Goal: Ask a question

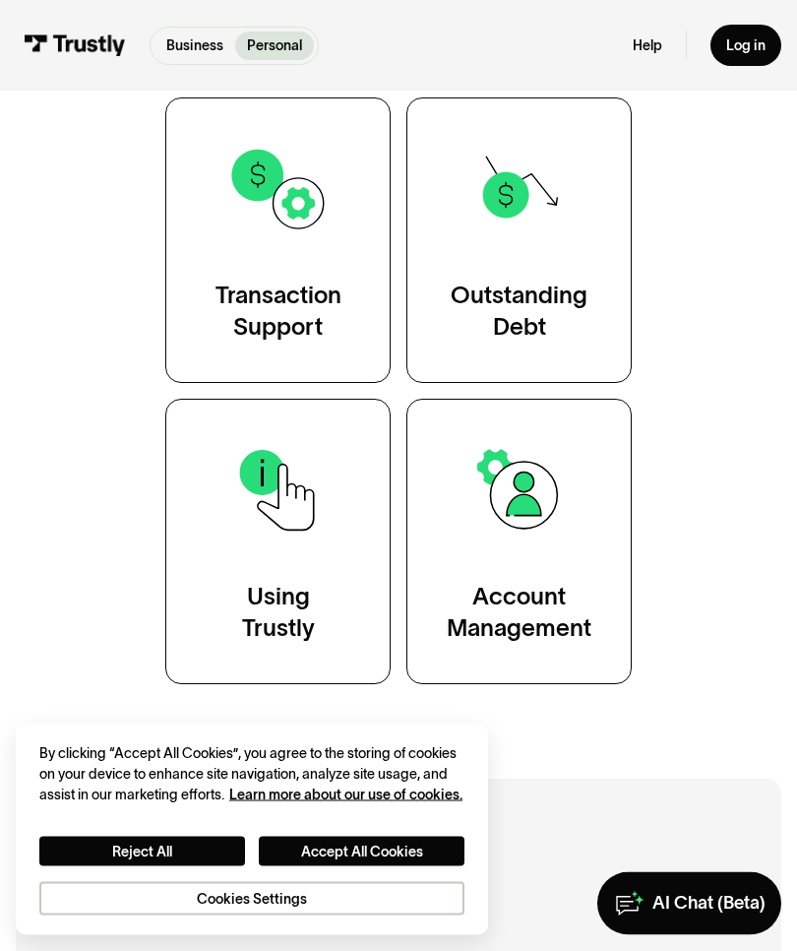
scroll to position [427, 0]
click at [323, 327] on div "Transaction Support" at bounding box center [279, 311] width 126 height 63
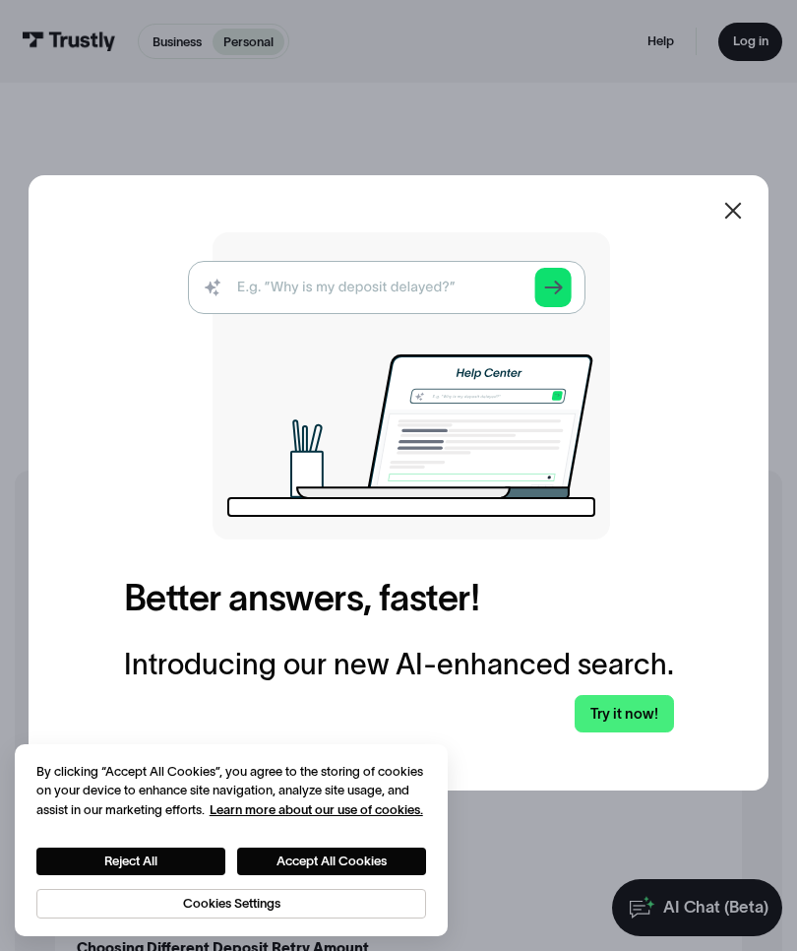
scroll to position [20, 0]
click at [747, 234] on div at bounding box center [733, 210] width 47 height 47
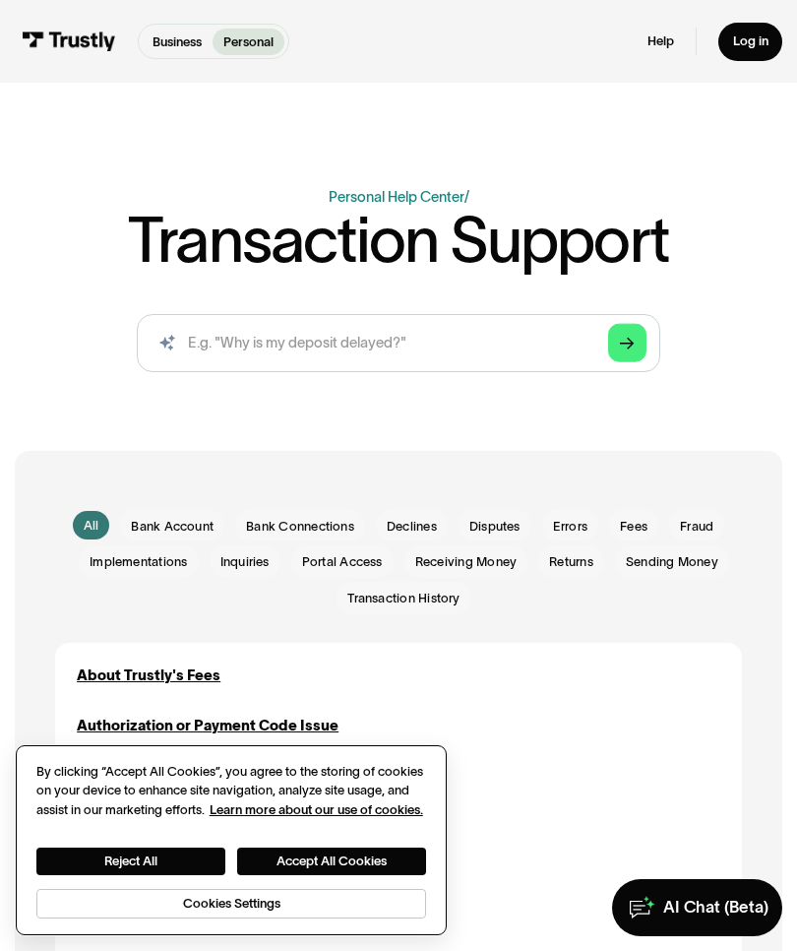
click at [362, 857] on button "Accept All Cookies" at bounding box center [331, 862] width 189 height 28
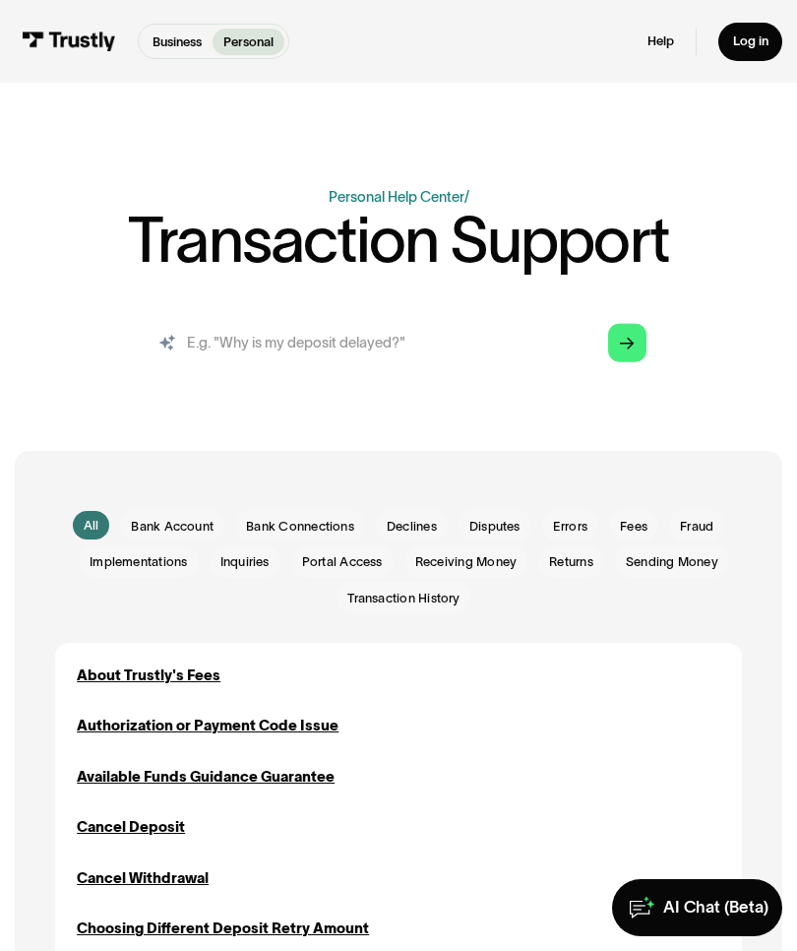
click at [249, 346] on input "search" at bounding box center [399, 343] width 524 height 58
type input "I’m having an issue with my withdrawl"
click at [627, 347] on icon "Arrow Right" at bounding box center [627, 345] width 15 height 15
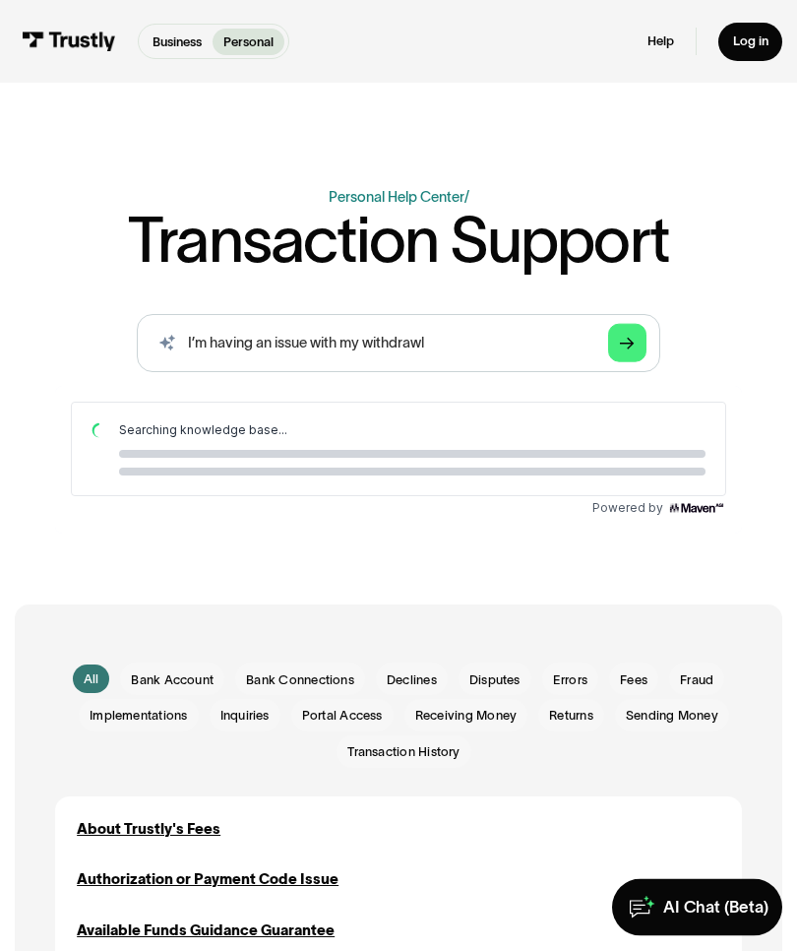
scroll to position [20, 0]
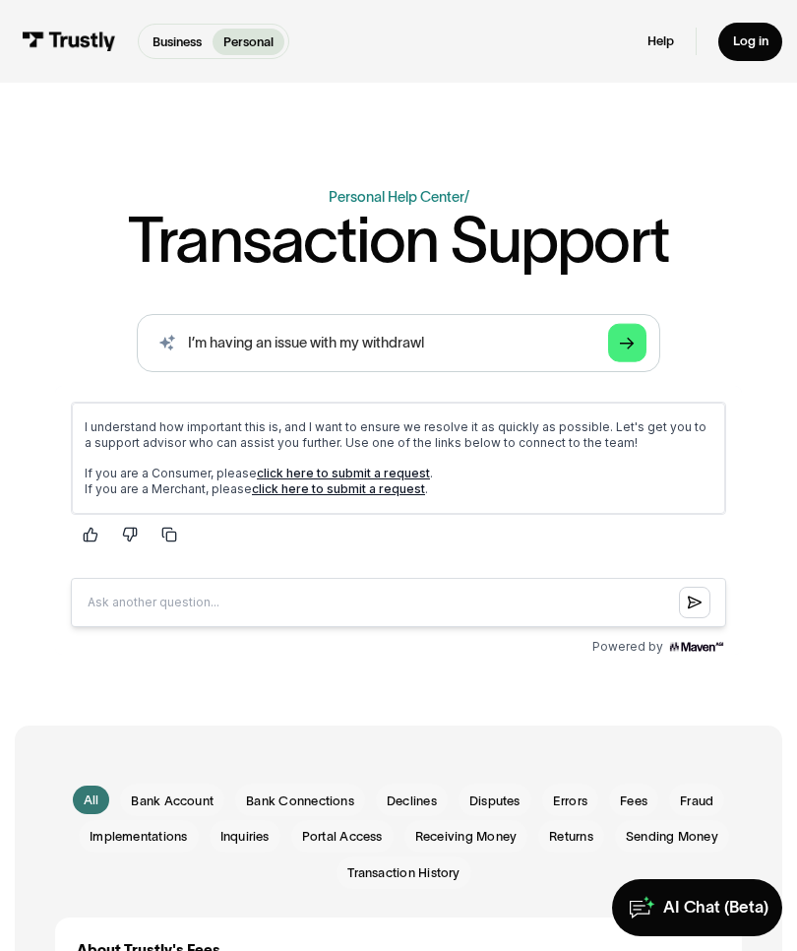
click at [395, 480] on p "If you are a Consumer, please click here to submit a request . If you are a Mer…" at bounding box center [399, 482] width 628 height 32
click at [357, 477] on link "click here to submit a request" at bounding box center [343, 473] width 173 height 15
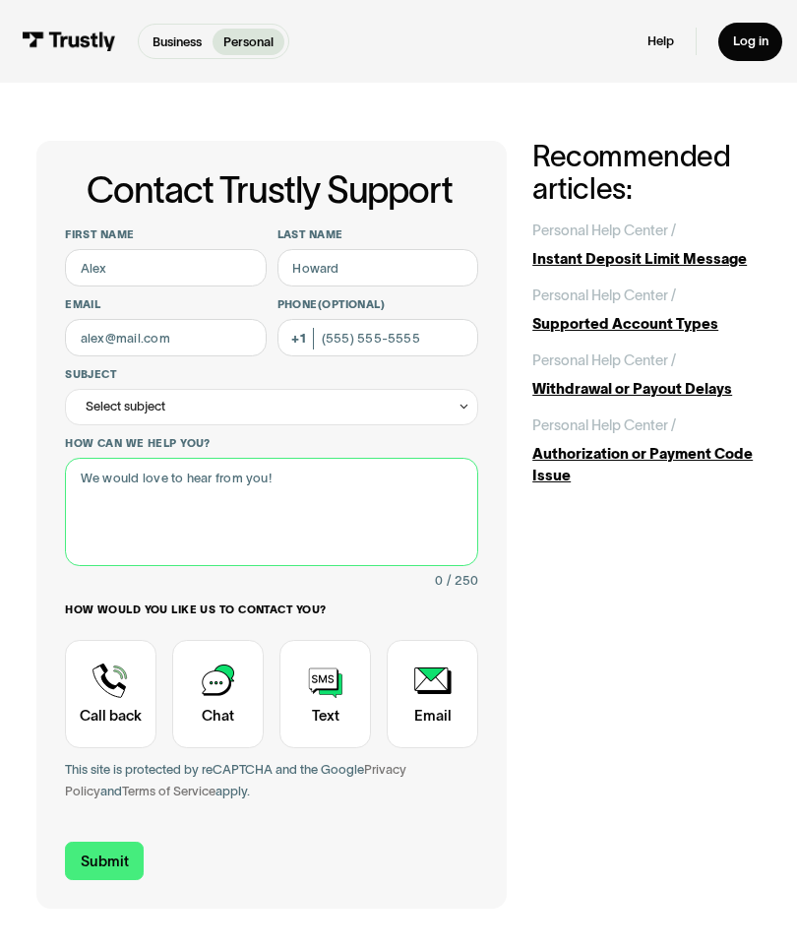
click at [112, 486] on textarea "How can we help you?" at bounding box center [271, 512] width 413 height 108
type textarea "I’m trying to withdraw my funds and I keep getting a failure notification"
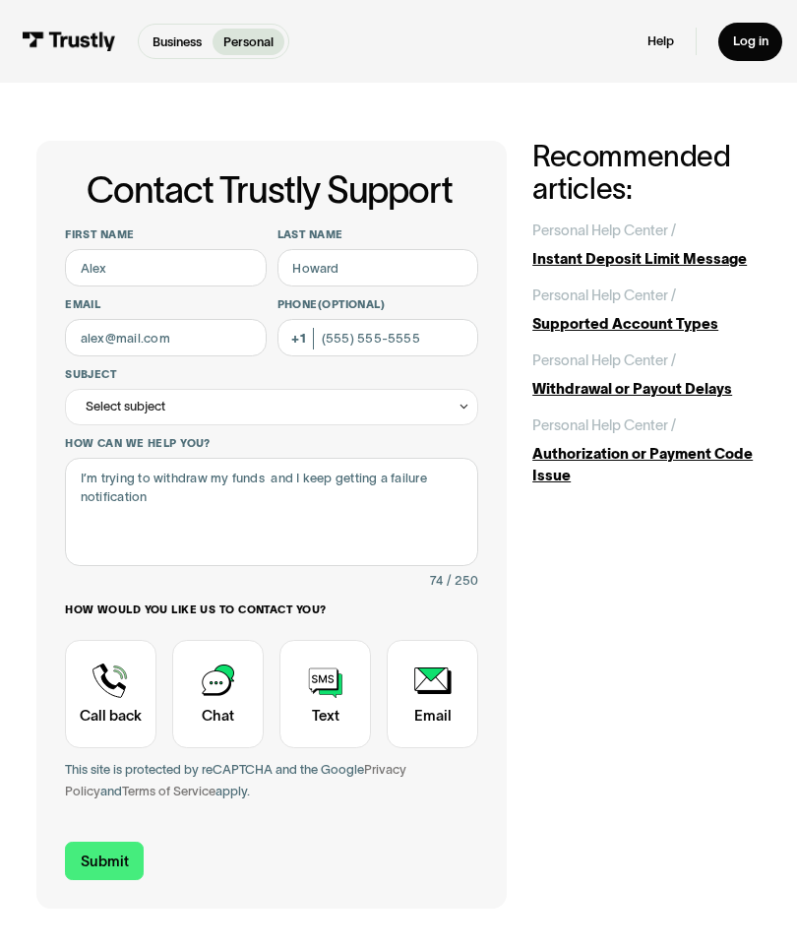
click at [470, 406] on icon "Contact Trustly Support" at bounding box center [464, 407] width 13 height 14
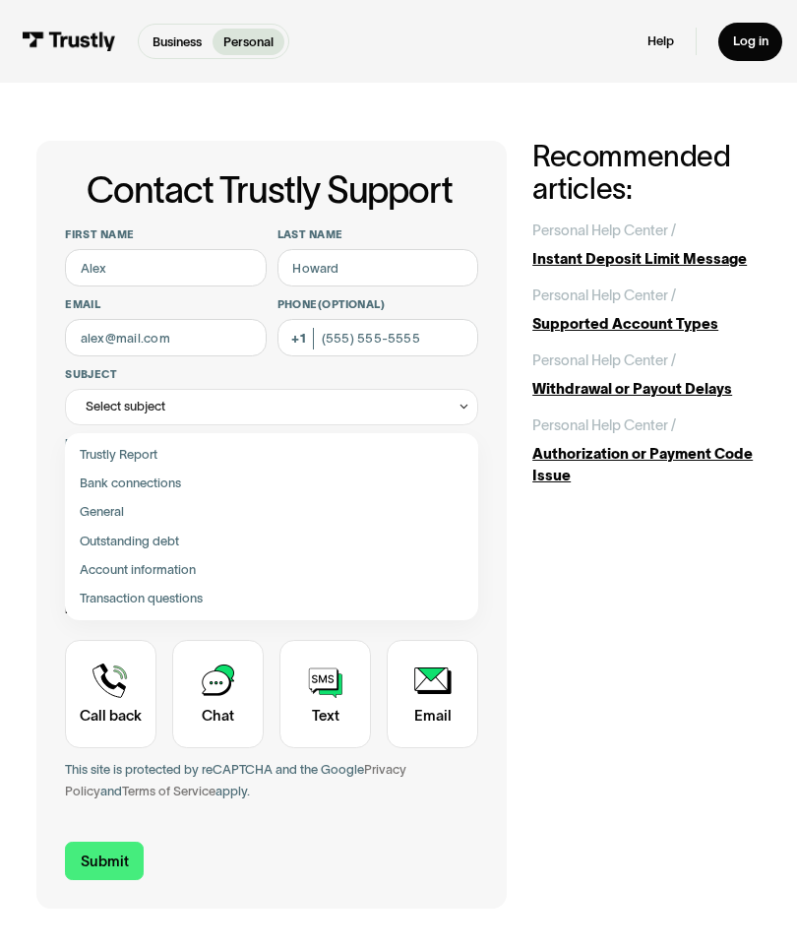
click at [203, 600] on div "Contact Trustly Support" at bounding box center [271, 599] width 399 height 29
type input "**********"
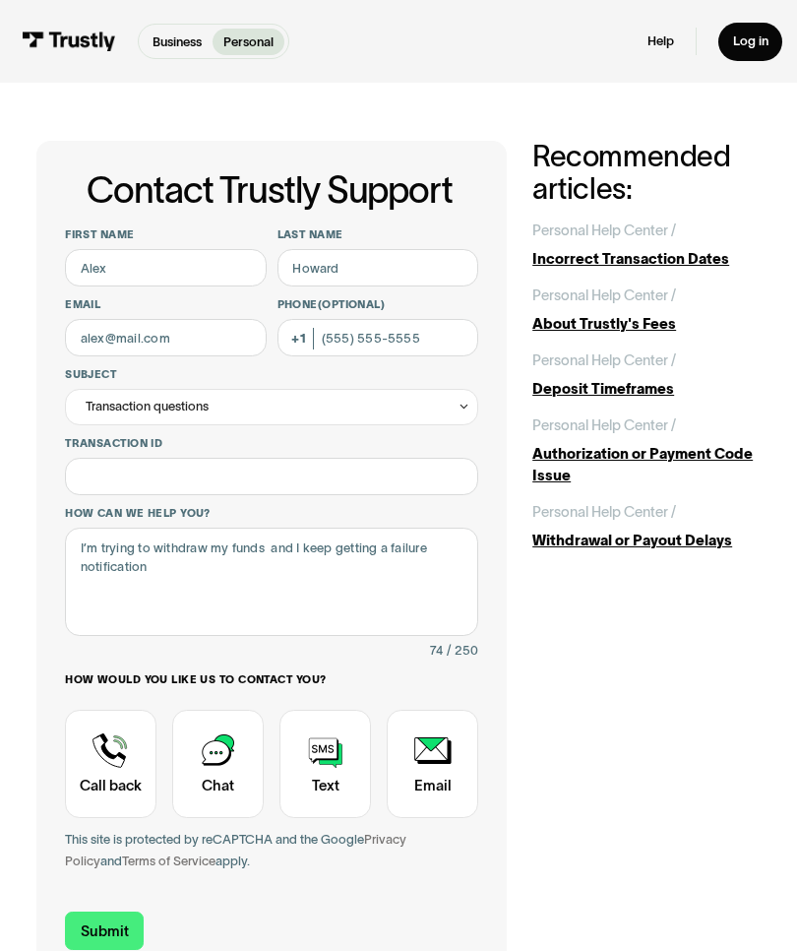
click at [781, 619] on div "**********" at bounding box center [398, 560] width 797 height 954
click at [754, 636] on div "**********" at bounding box center [399, 560] width 726 height 838
click at [759, 630] on div "**********" at bounding box center [399, 560] width 726 height 838
click at [110, 478] on input "Transaction ID" at bounding box center [271, 476] width 413 height 37
type input "**********"
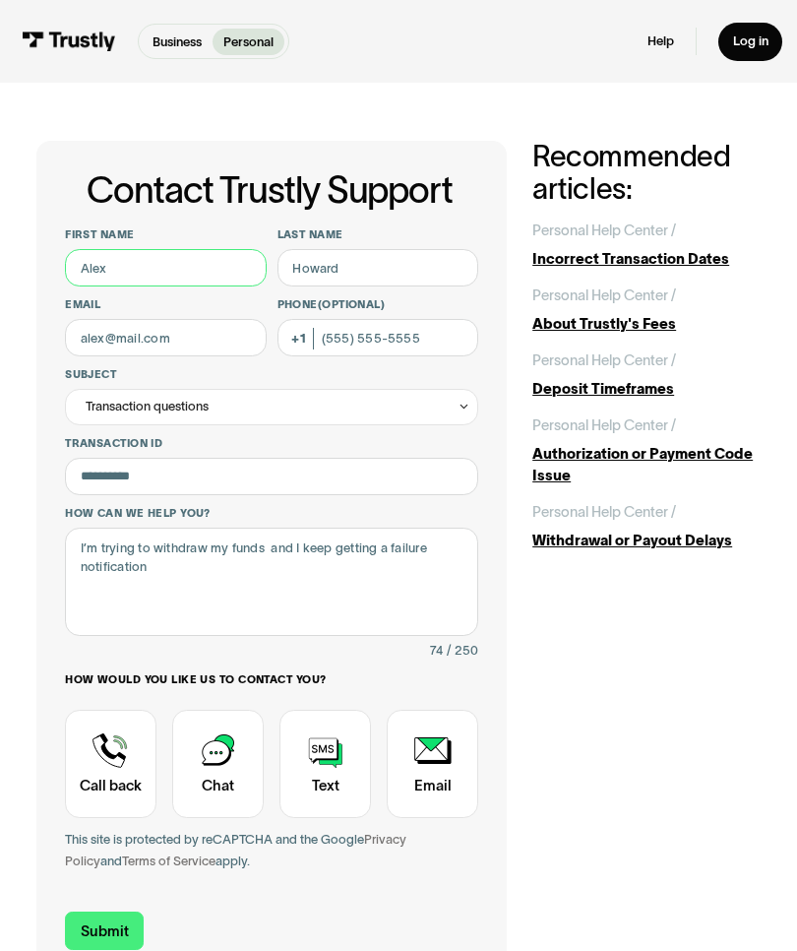
click at [90, 273] on input "First name" at bounding box center [166, 267] width 202 height 37
type input "D"
type input "Dionne"
type input "Brown"
type input "Dbrownfoxy45@gmail.com"
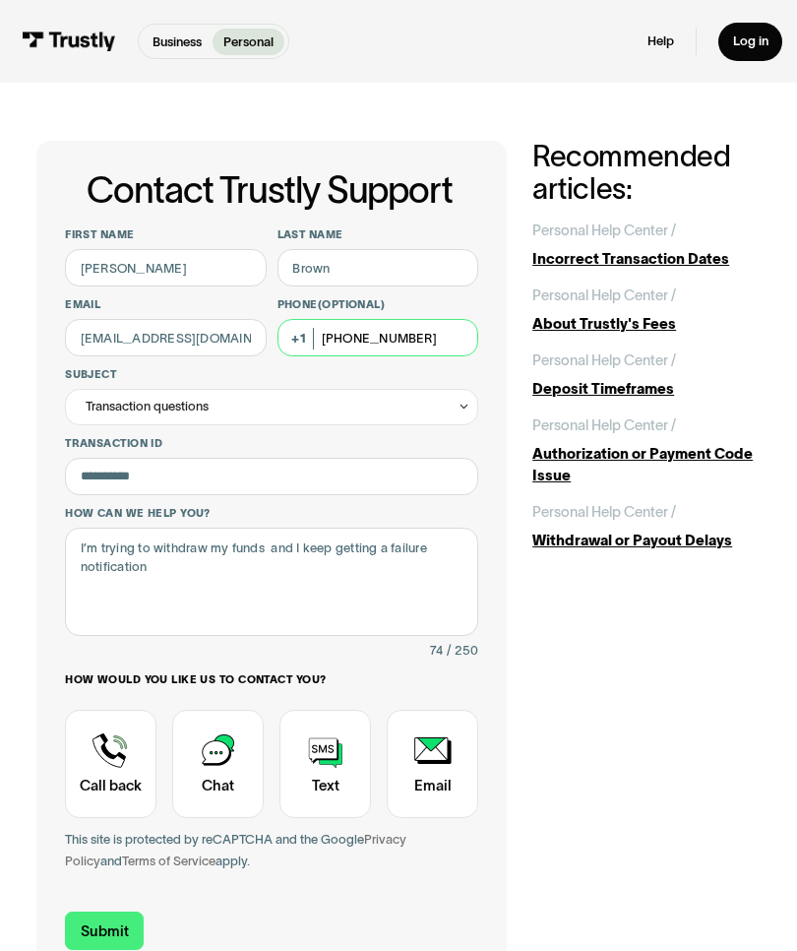
click at [431, 341] on input "(843) 898-3243" at bounding box center [379, 337] width 202 height 37
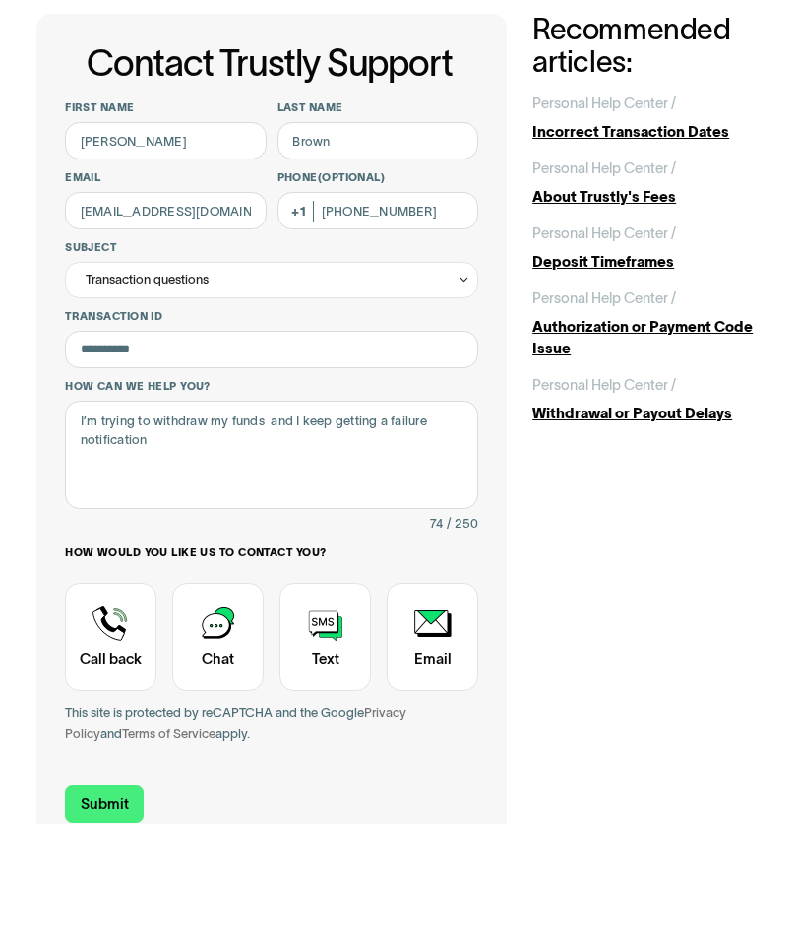
click at [109, 710] on div "Contact Trustly Support" at bounding box center [111, 764] width 92 height 108
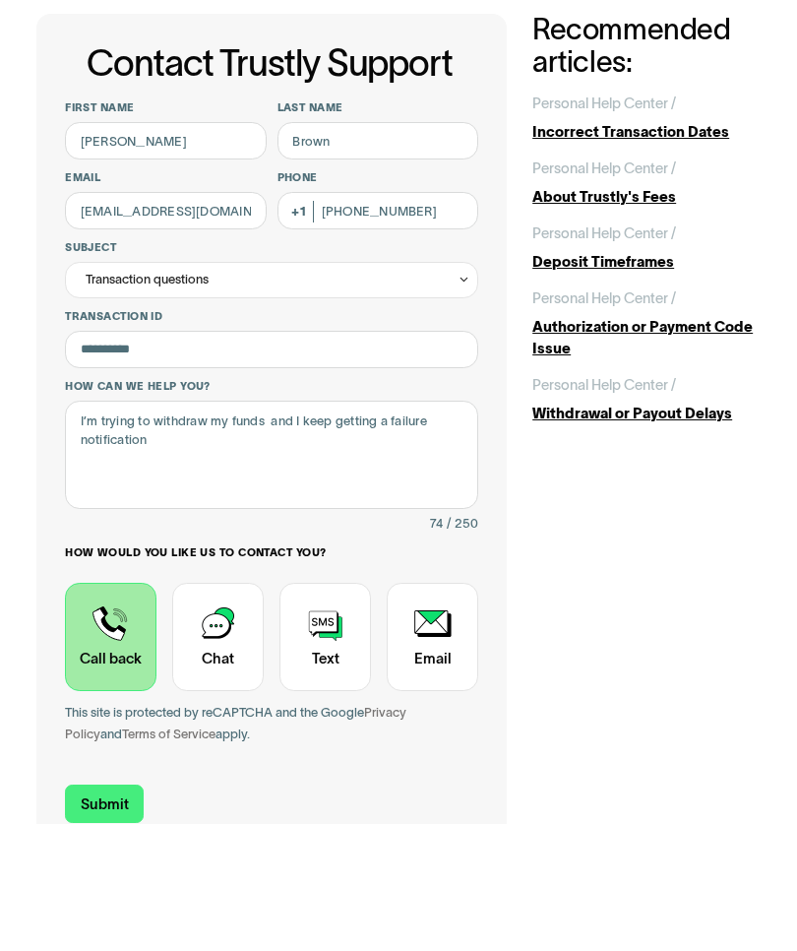
scroll to position [127, 0]
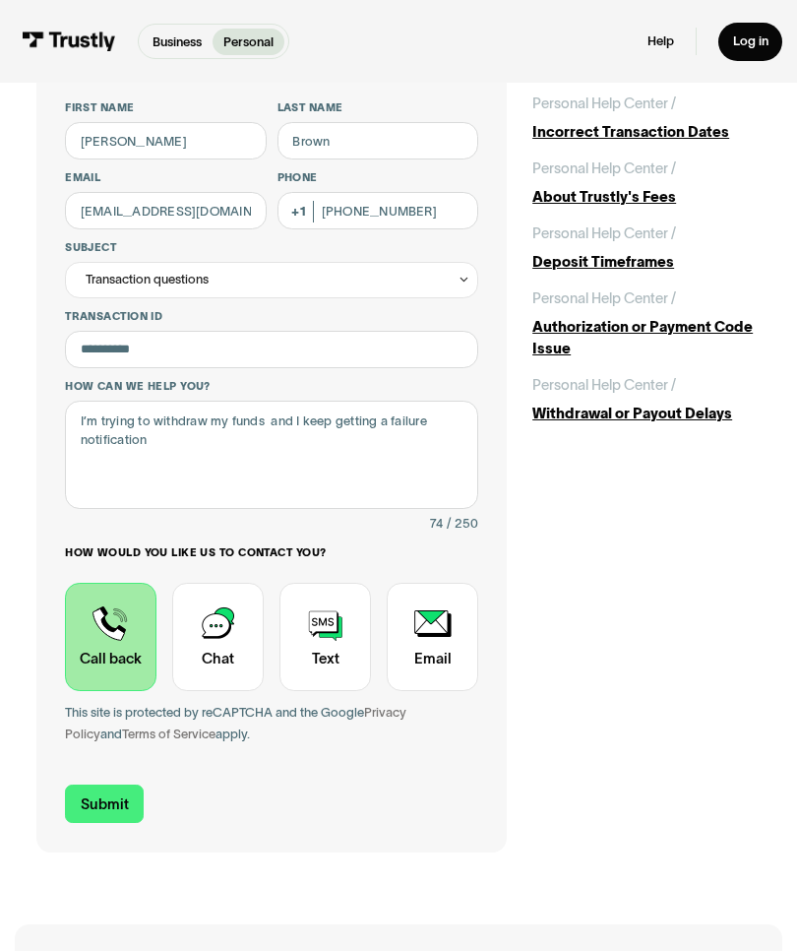
click at [109, 795] on input "Submit" at bounding box center [104, 804] width 79 height 38
type input "+18438981506"
